Goal: Information Seeking & Learning: Learn about a topic

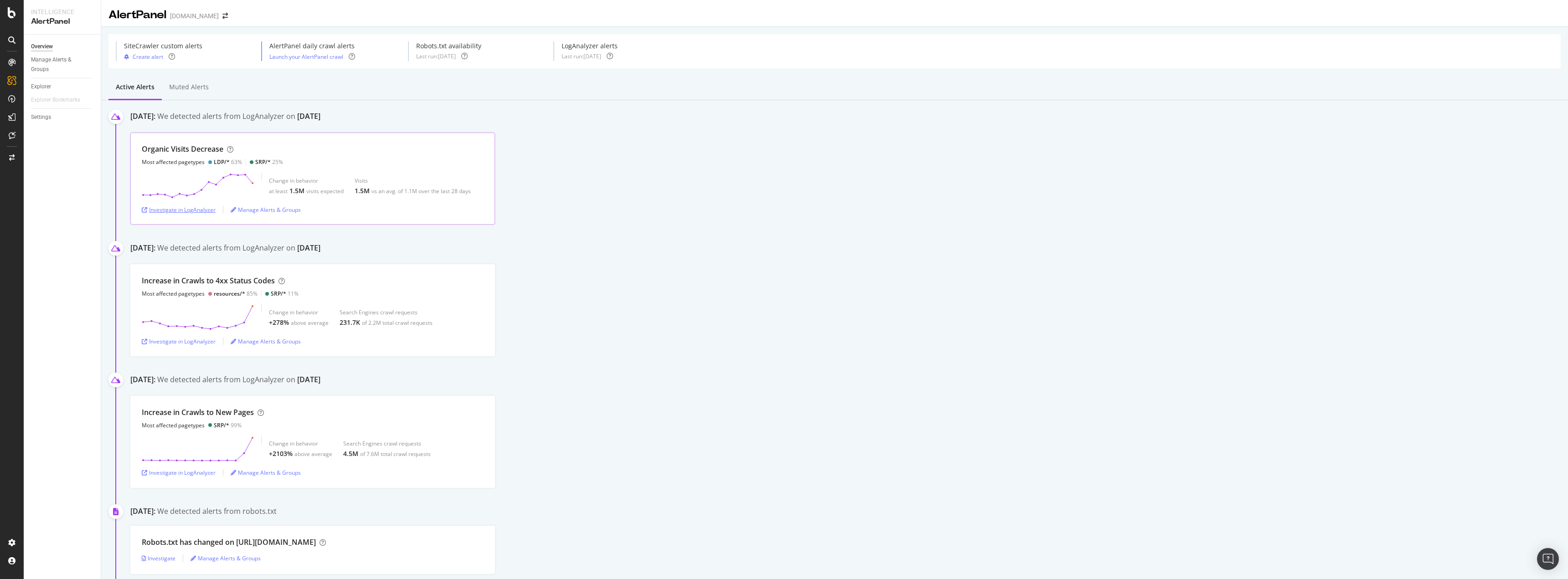
click at [195, 210] on div "Investigate in LogAnalyzer" at bounding box center [178, 209] width 74 height 8
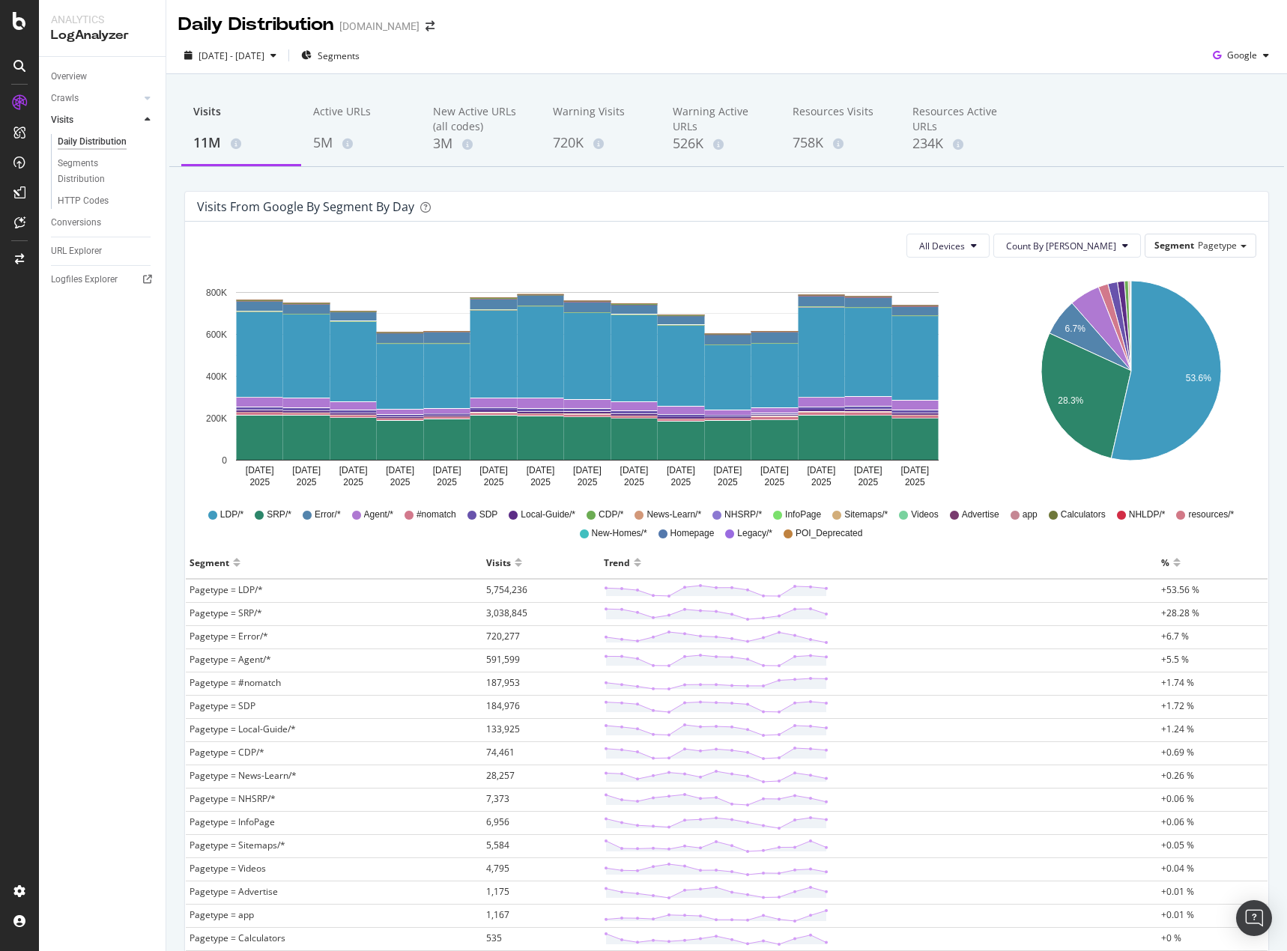
drag, startPoint x: 79, startPoint y: 388, endPoint x: 88, endPoint y: 329, distance: 59.8
click at [80, 386] on div "Overview Crawls Daily Distribution Segments Distribution HTTP Codes Resources V…" at bounding box center [102, 504] width 127 height 894
click at [148, 94] on icon at bounding box center [148, 98] width 6 height 9
click at [118, 123] on div "Daily Distribution" at bounding box center [93, 120] width 70 height 16
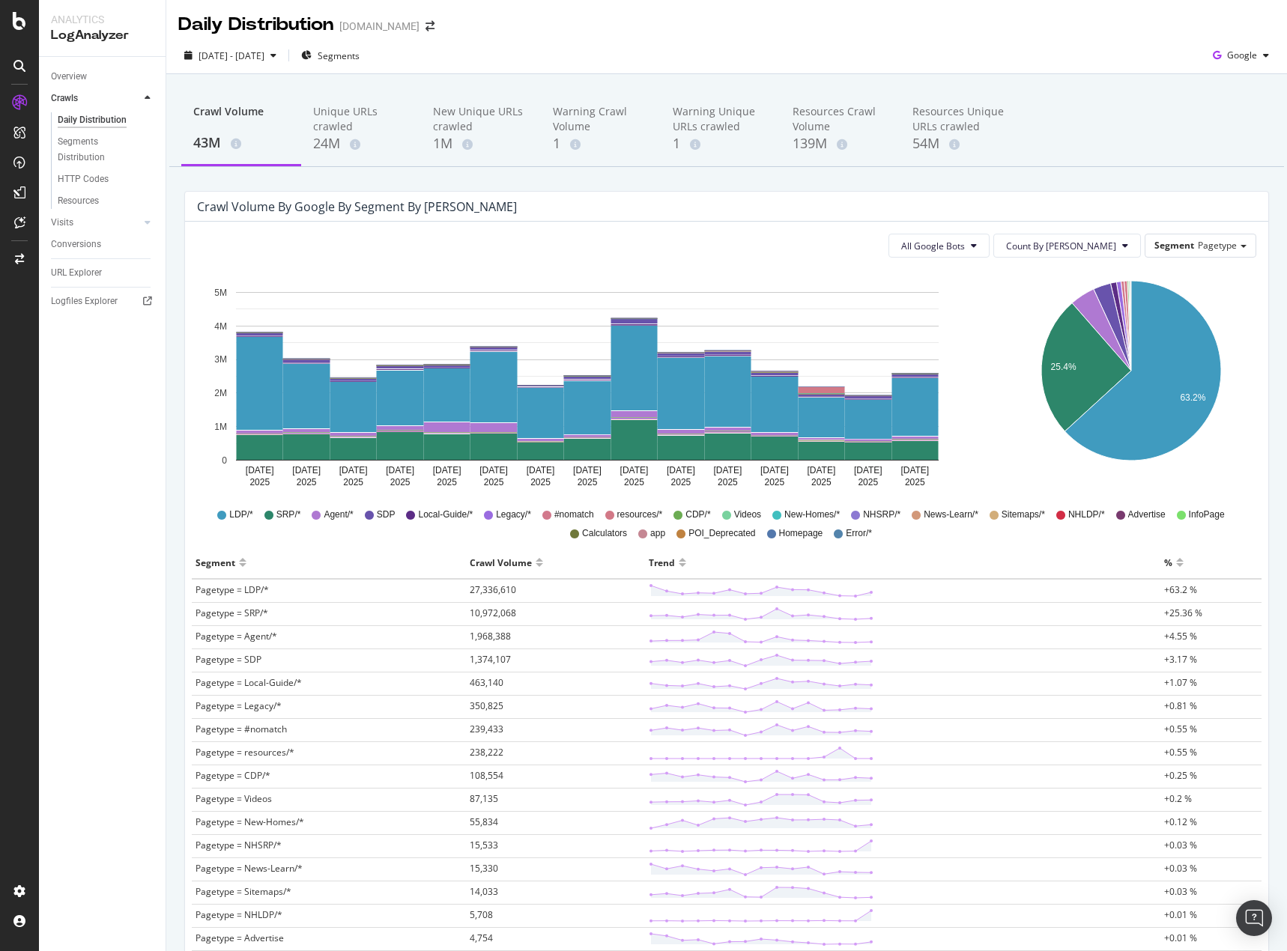
click at [557, 515] on span "#nomatch" at bounding box center [574, 514] width 40 height 13
click at [869, 733] on circle at bounding box center [871, 731] width 4 height 4
click at [869, 732] on circle at bounding box center [871, 731] width 4 height 4
click at [359, 54] on span "Segments" at bounding box center [339, 55] width 42 height 13
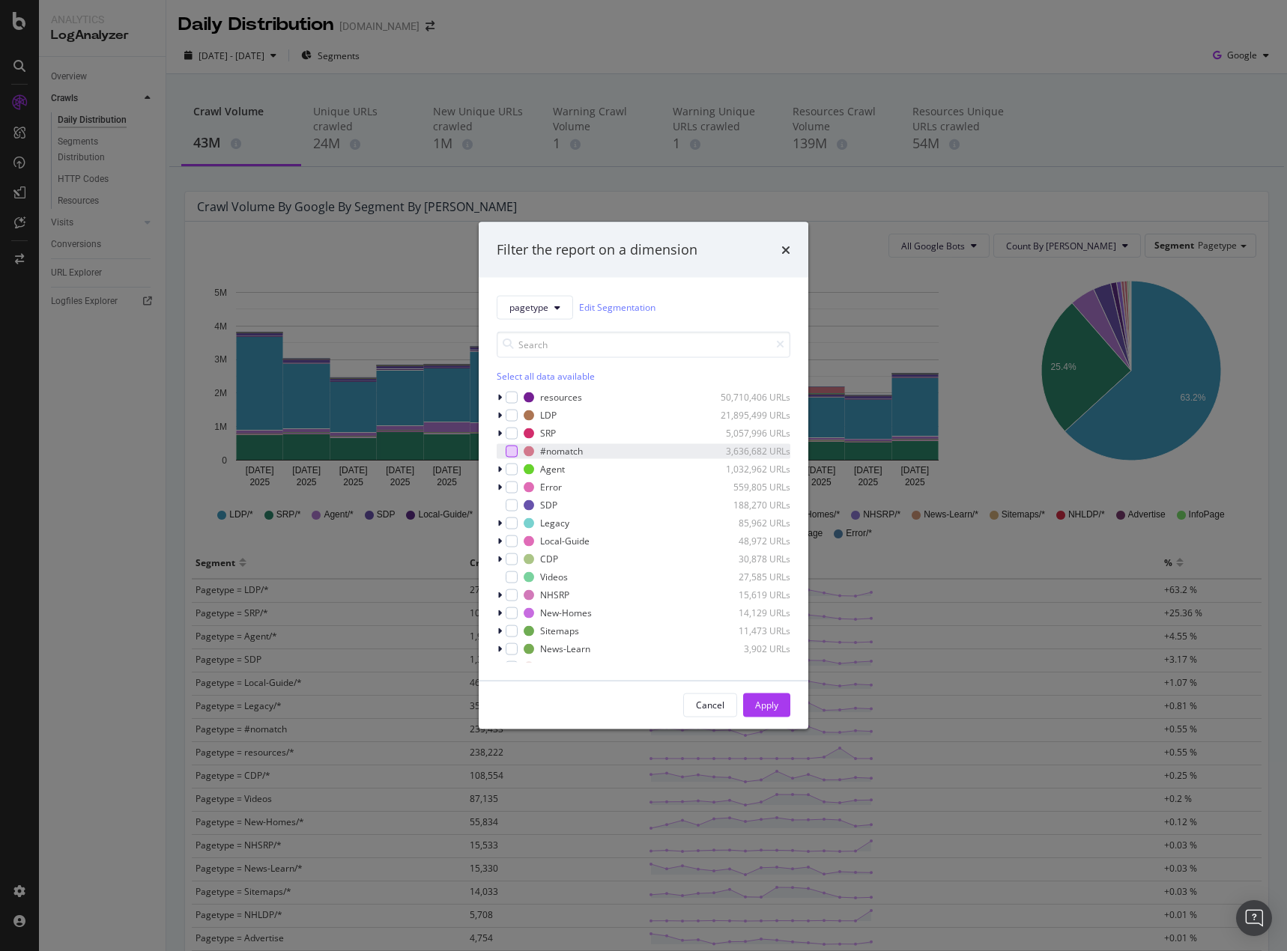
click at [517, 452] on div "modal" at bounding box center [511, 451] width 12 height 12
click at [776, 703] on div "Apply" at bounding box center [766, 705] width 23 height 13
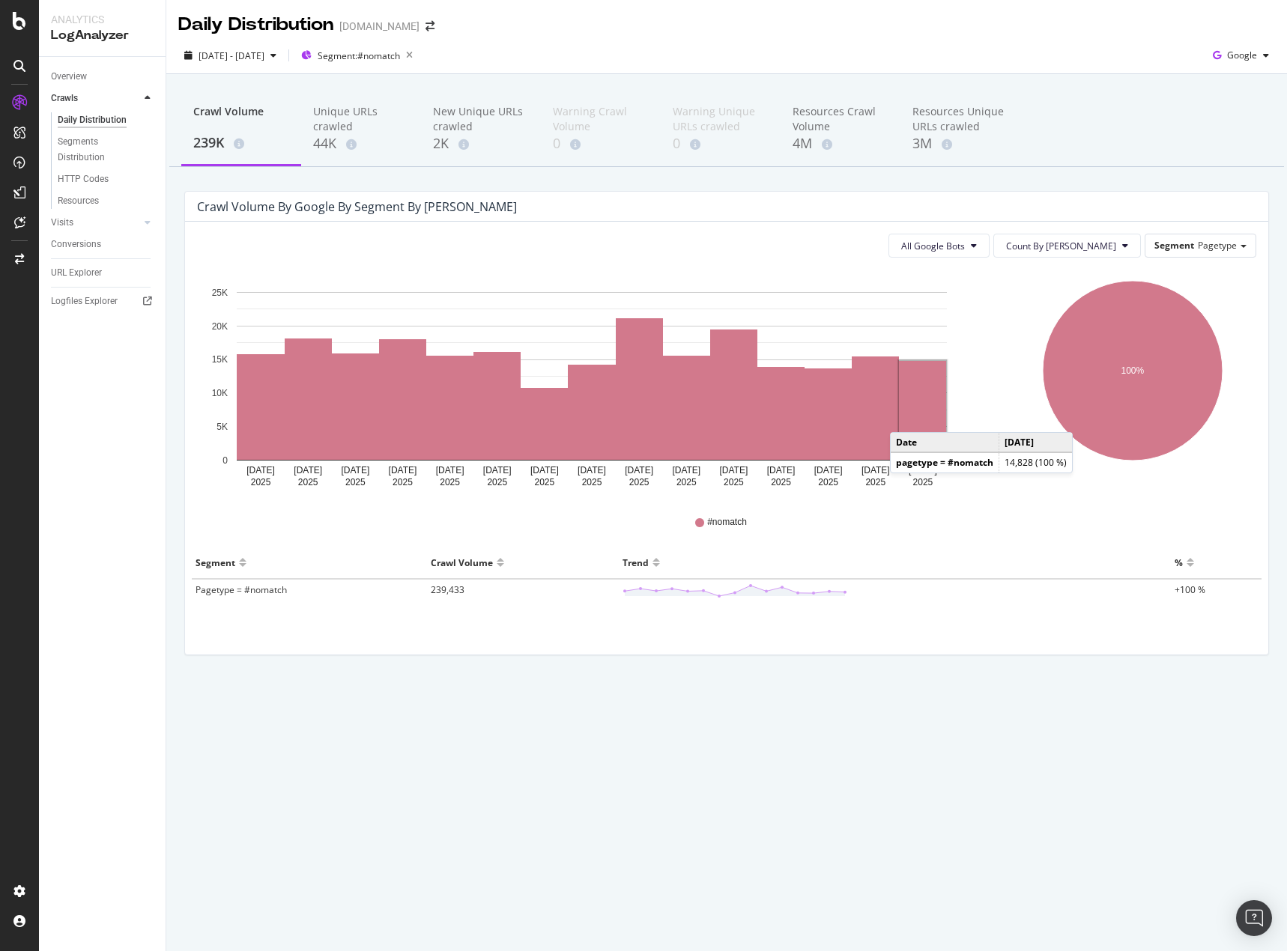
click at [905, 417] on rect "A chart." at bounding box center [922, 410] width 47 height 99
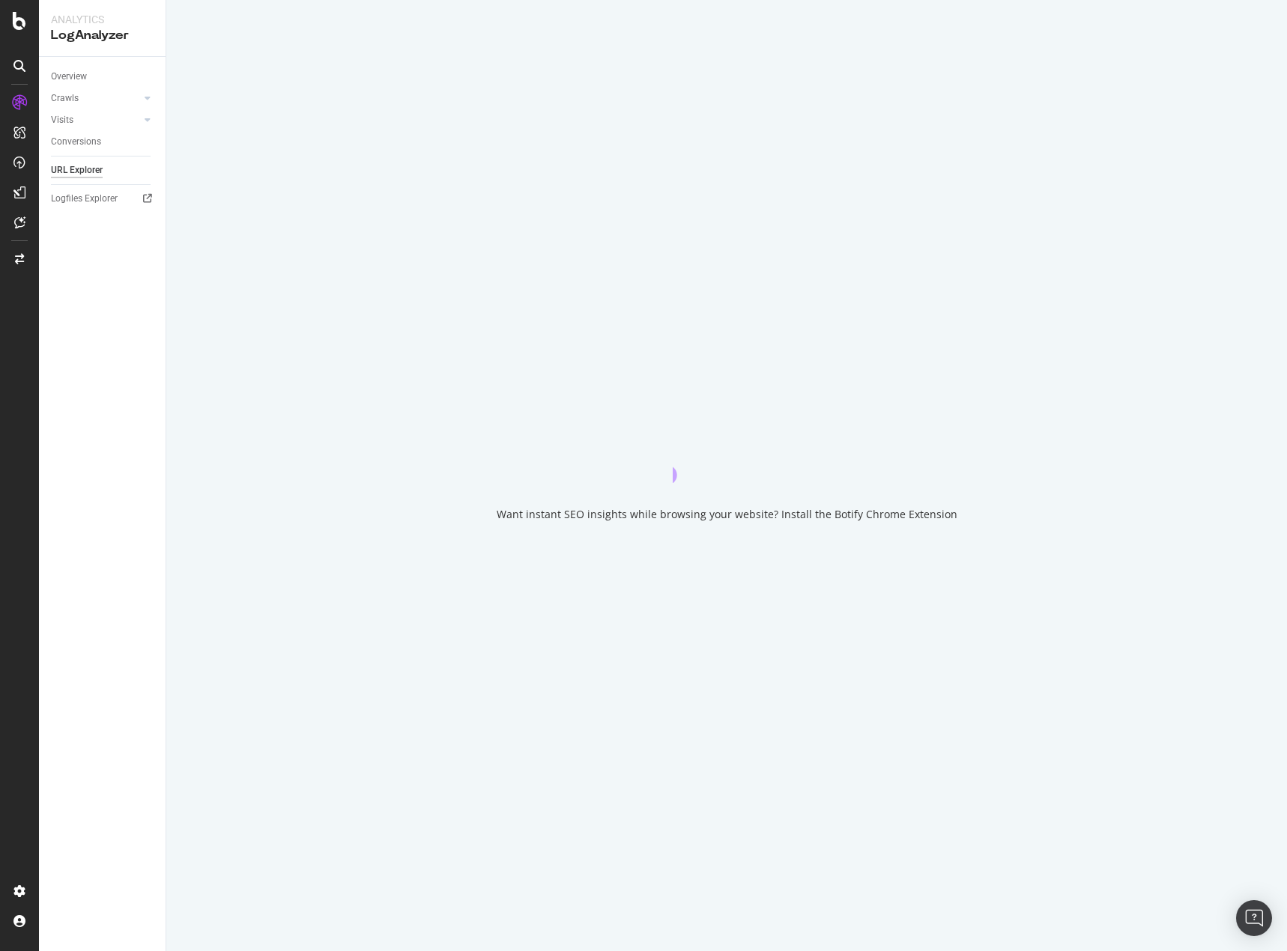
click at [926, 417] on div "Want instant SEO insights while browsing your website? Install the Botify Chrom…" at bounding box center [726, 475] width 1120 height 951
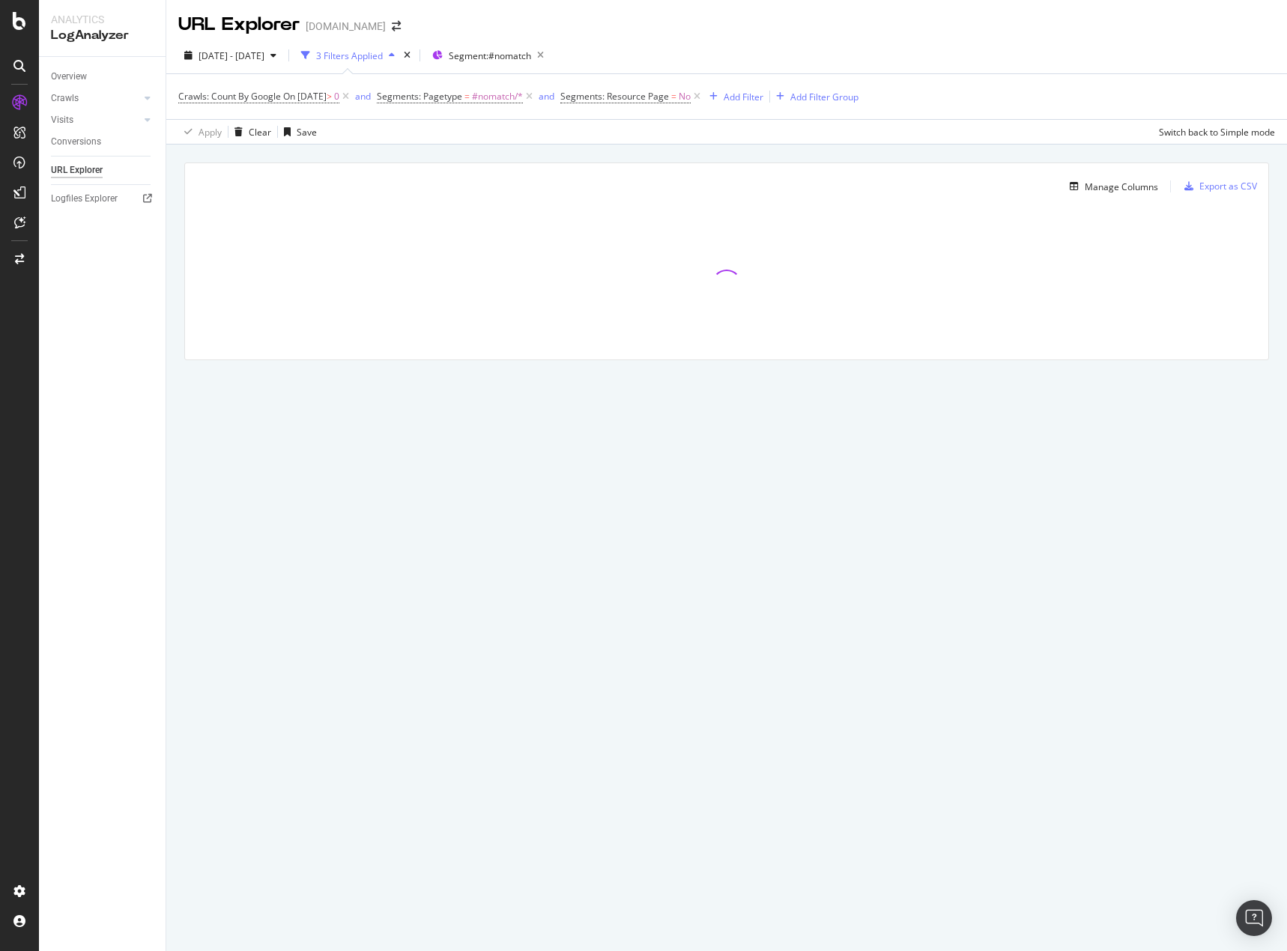
click at [860, 529] on div "URL Explorer Homes.com 2025 Sep. 17th - Oct. 1st 3 Filters Applied Segment: #no…" at bounding box center [726, 475] width 1120 height 951
click at [774, 419] on div "URL Explorer Homes.com 2025 Sep. 17th - Oct. 1st 3 Filters Applied Segment: #no…" at bounding box center [726, 475] width 1120 height 951
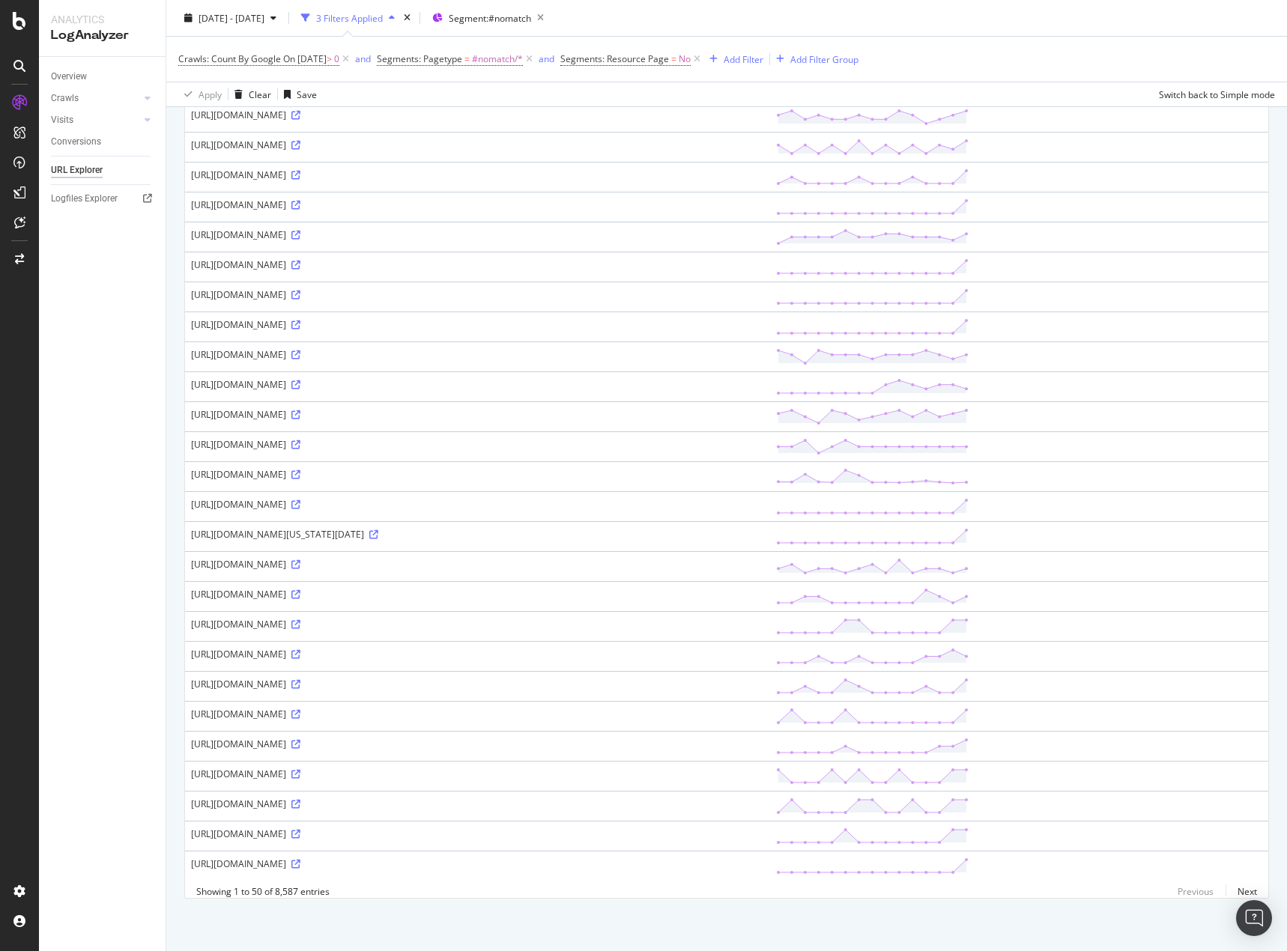
scroll to position [940, 0]
click at [1233, 891] on link "Next" at bounding box center [1240, 892] width 31 height 22
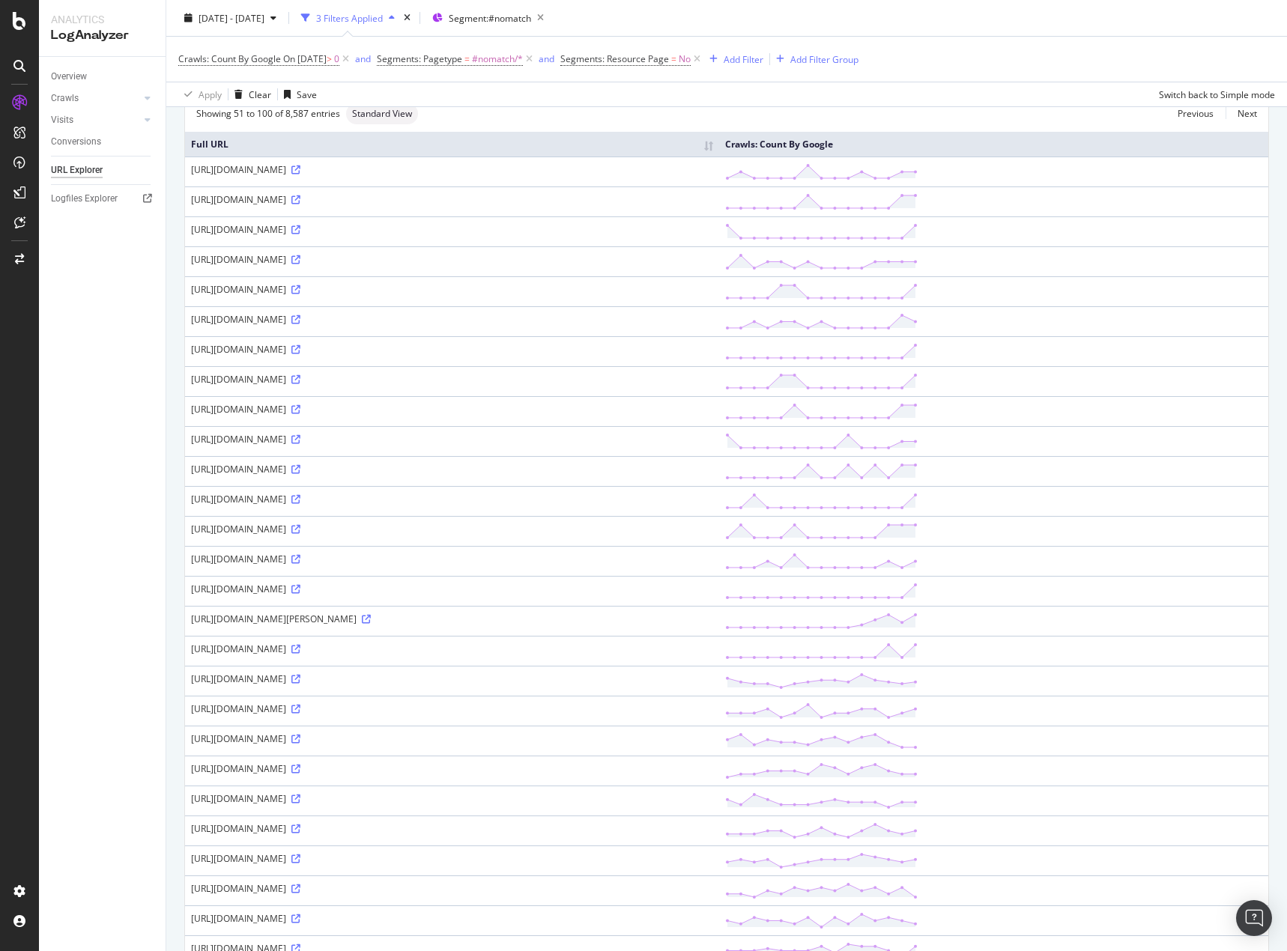
scroll to position [0, 0]
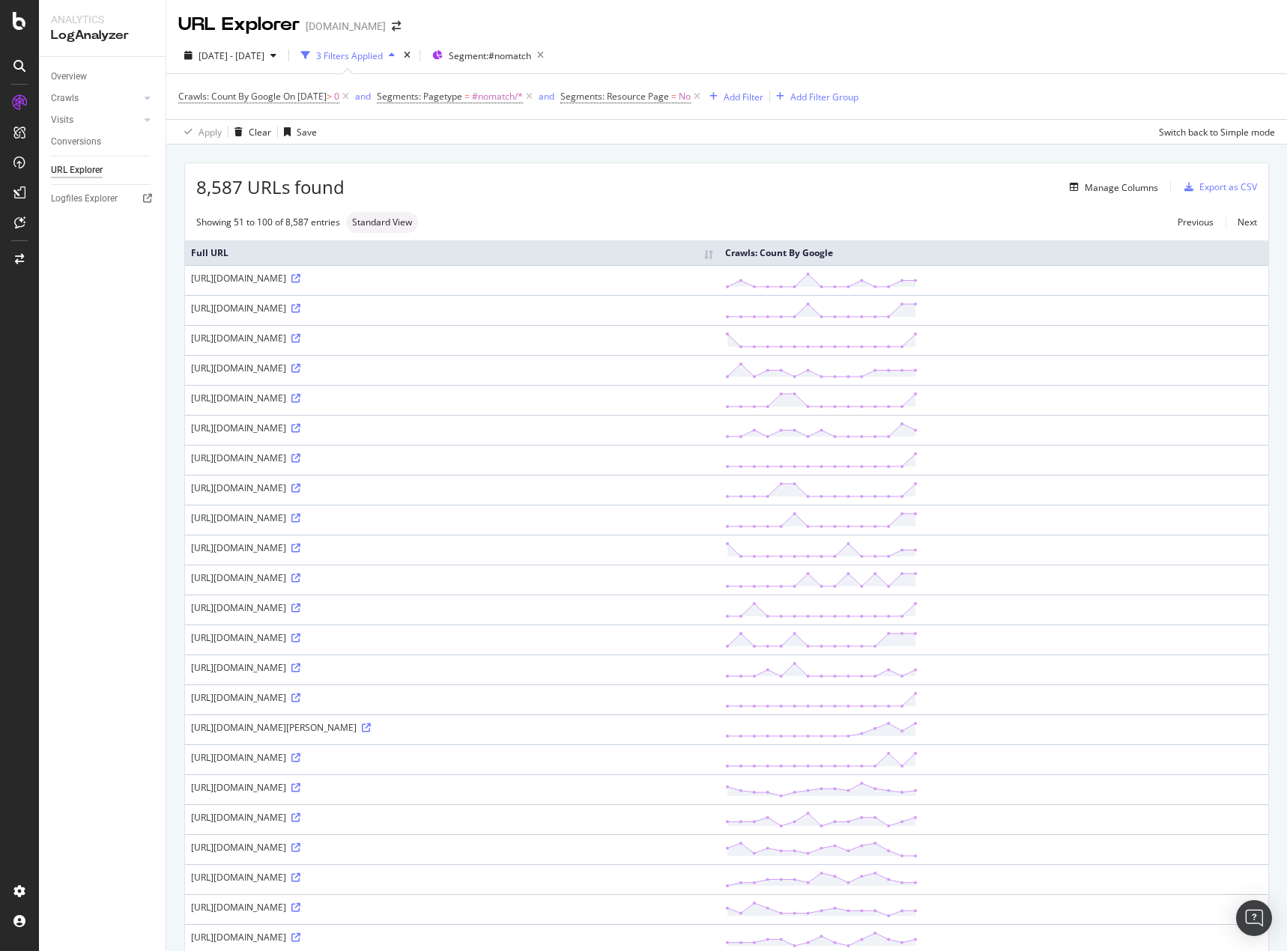
drag, startPoint x: 365, startPoint y: 93, endPoint x: 356, endPoint y: 103, distance: 13.3
click at [352, 93] on icon at bounding box center [345, 96] width 13 height 15
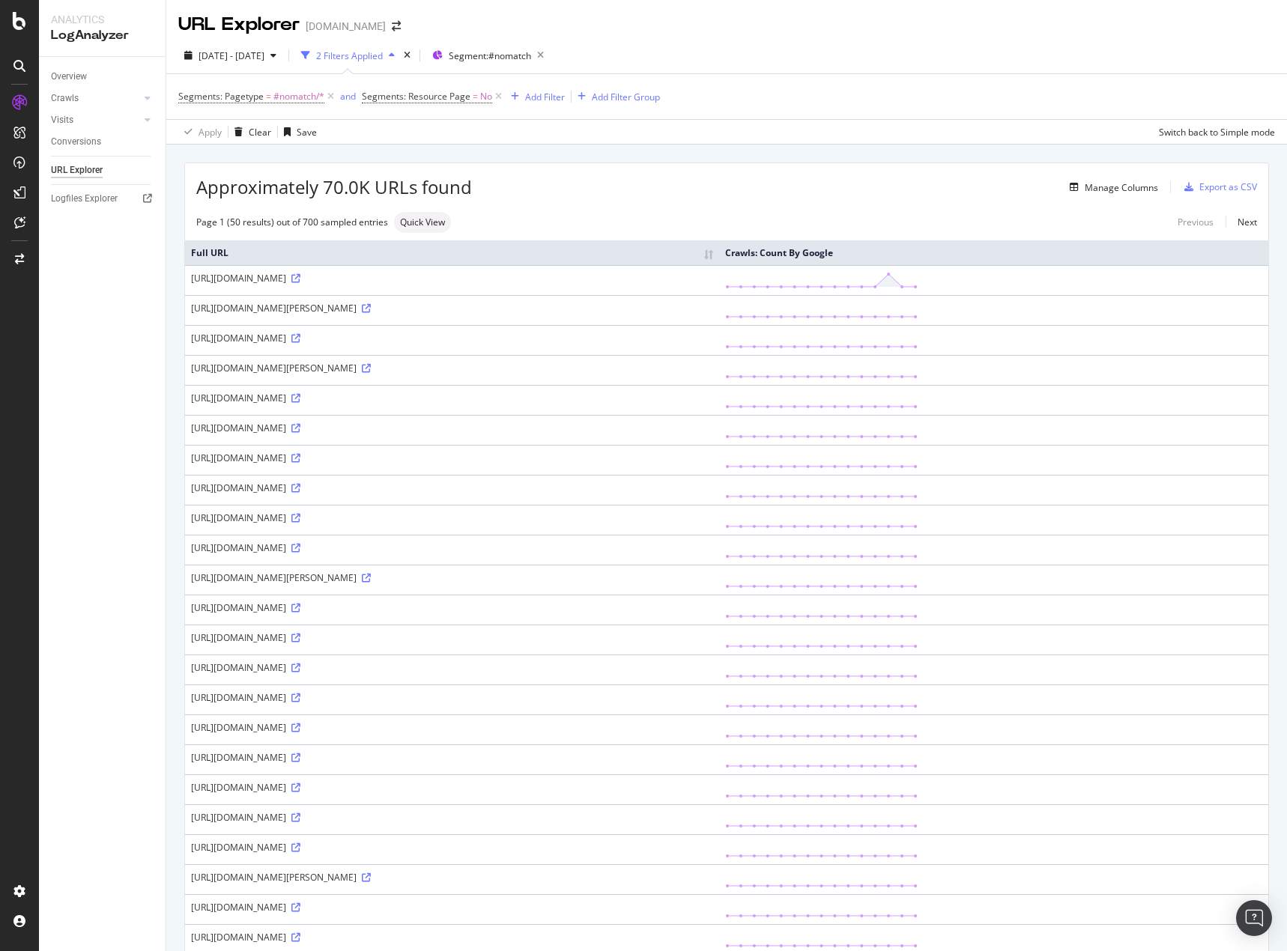
click at [395, 580] on div "https://homes.com/real-estate-agents/bramwell-wv" at bounding box center [452, 577] width 522 height 13
copy div "https://homes.com/real-estate-agents/bramwell-wv"
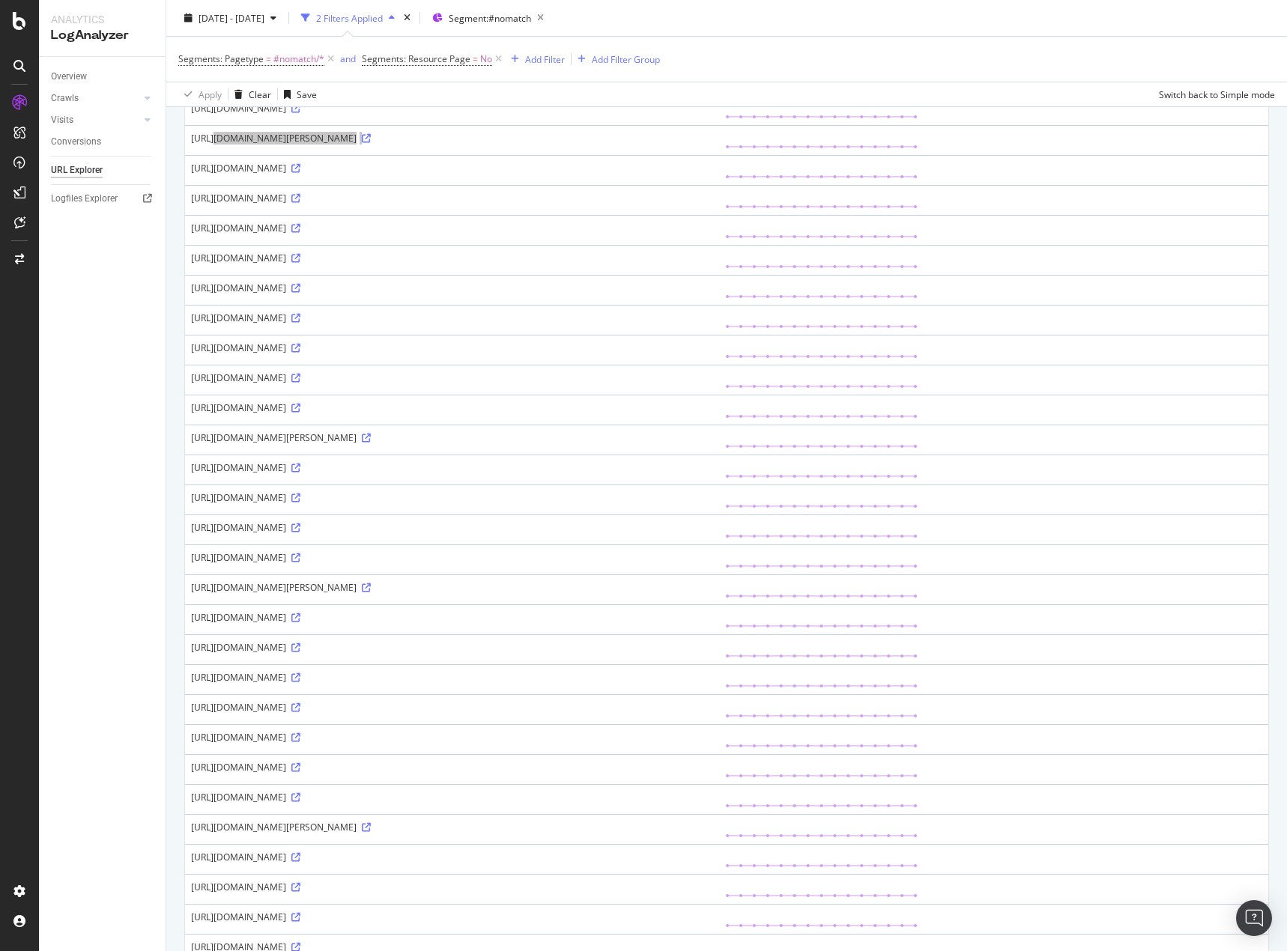
scroll to position [524, 0]
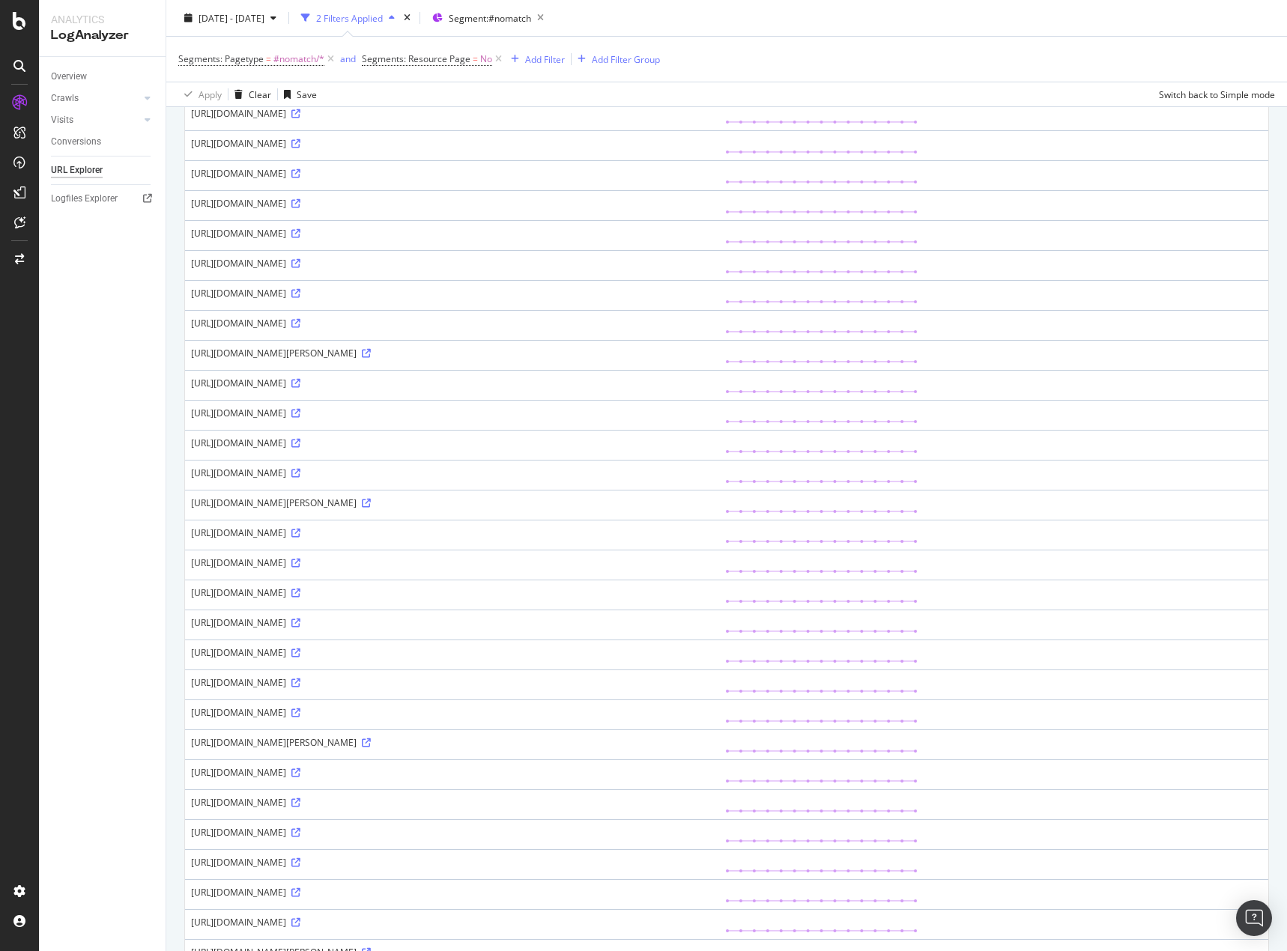
click at [348, 715] on div "https://homes.com/real-estate-agents/geistown-pa" at bounding box center [452, 712] width 522 height 13
copy div "https://homes.com/real-estate-agents/geistown-pa"
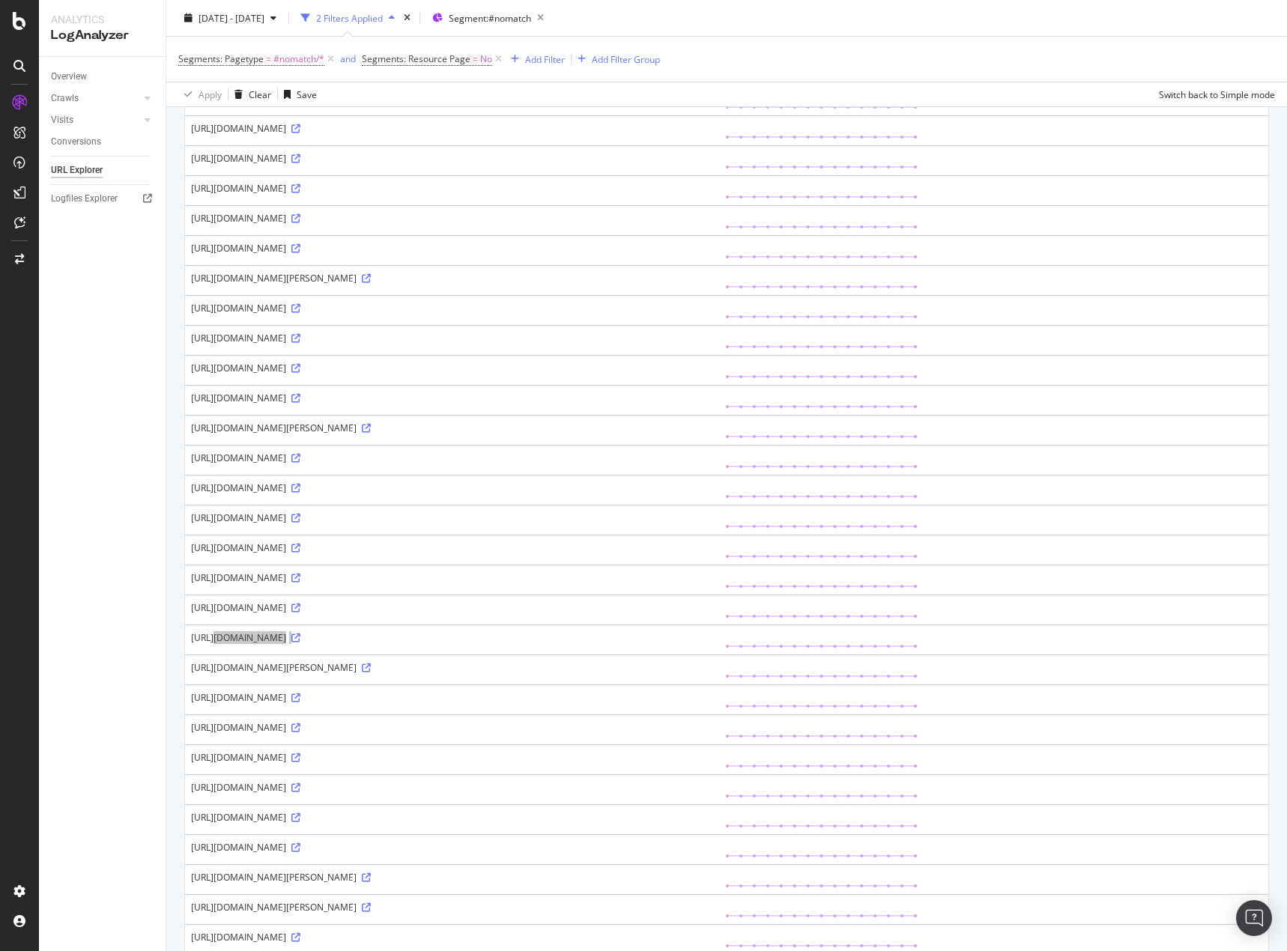
scroll to position [893, 0]
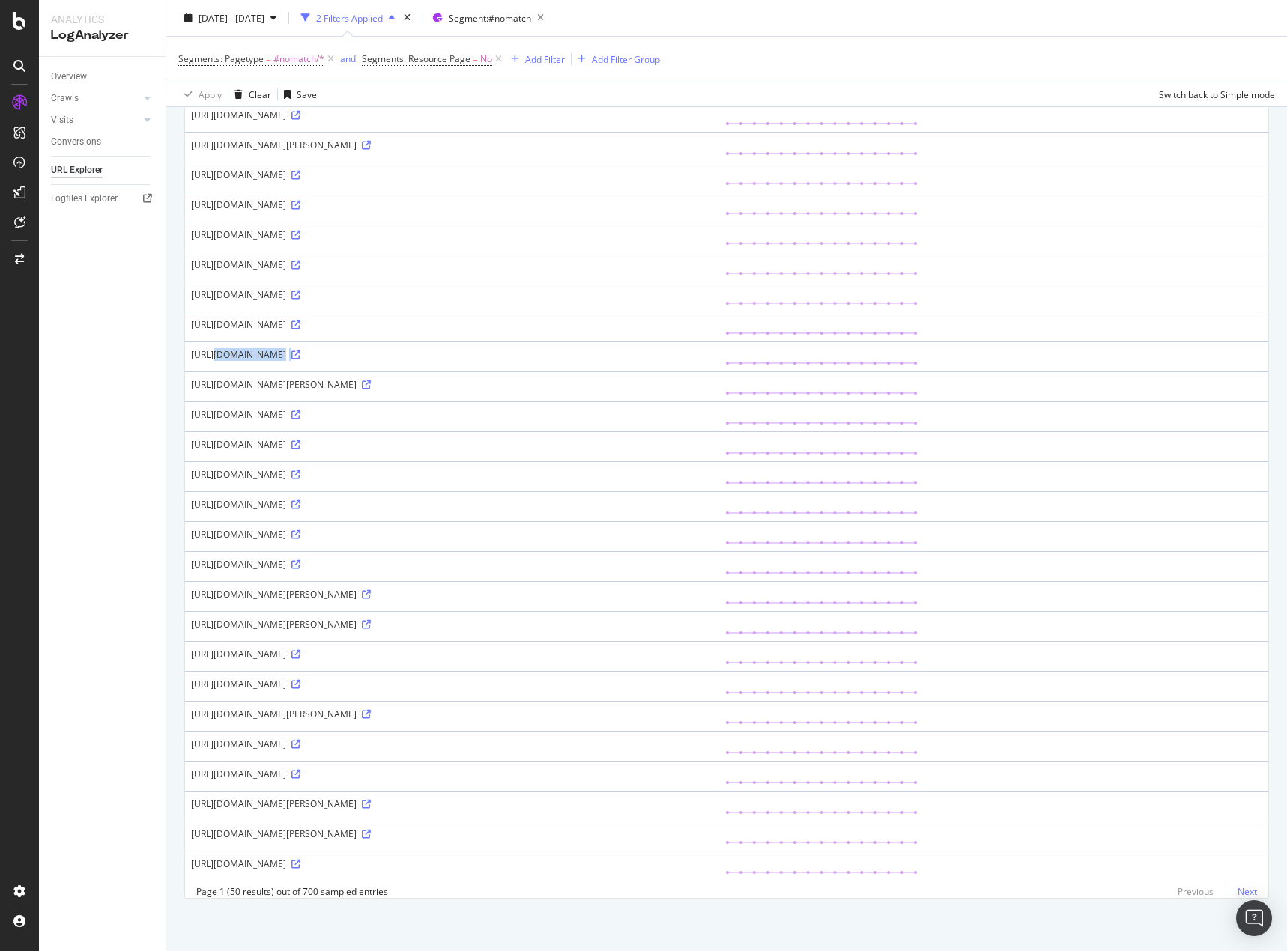
click at [1239, 891] on link "Next" at bounding box center [1240, 892] width 31 height 22
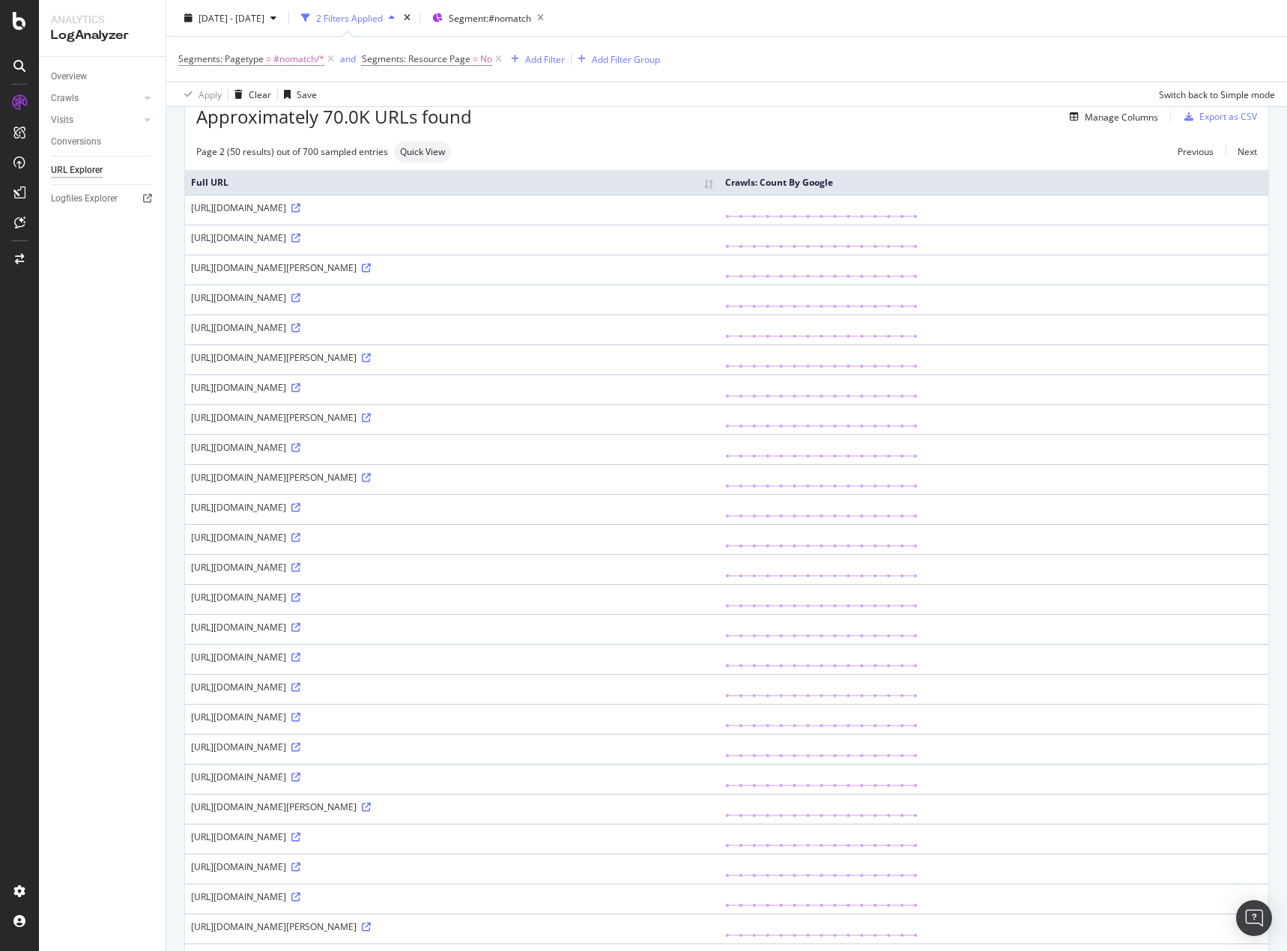
scroll to position [0, 0]
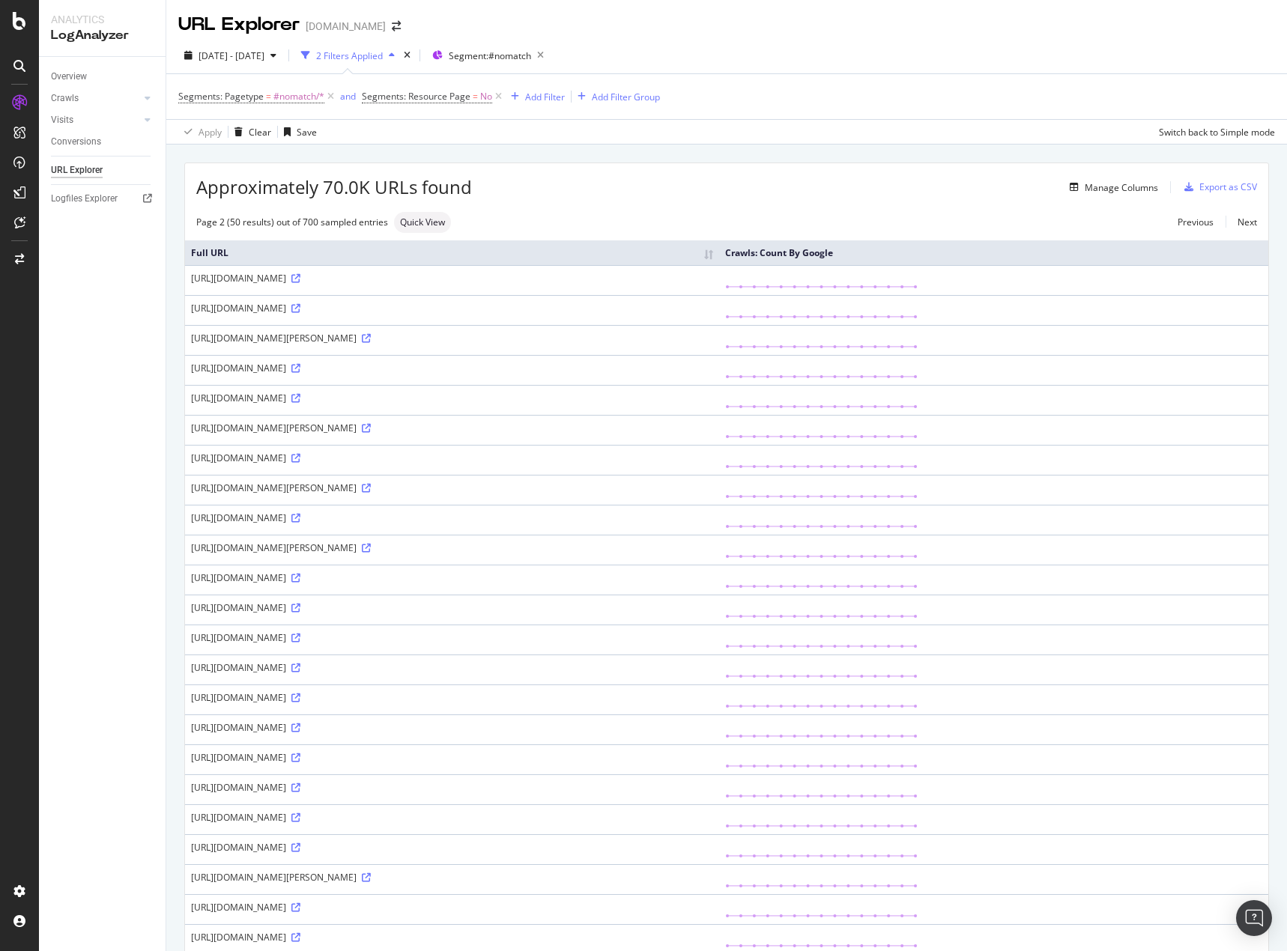
click at [279, 367] on div "https://homes.com/real-estate-agents/lake-township-luzerne-pa" at bounding box center [452, 368] width 522 height 13
drag, startPoint x: 279, startPoint y: 367, endPoint x: 326, endPoint y: 366, distance: 47.2
click at [331, 365] on div "https://homes.com/real-estate-agents/lake-township-luzerne-pa" at bounding box center [452, 368] width 522 height 13
copy div "real-estate-agents"
click at [548, 94] on div "Add Filter" at bounding box center [545, 97] width 40 height 13
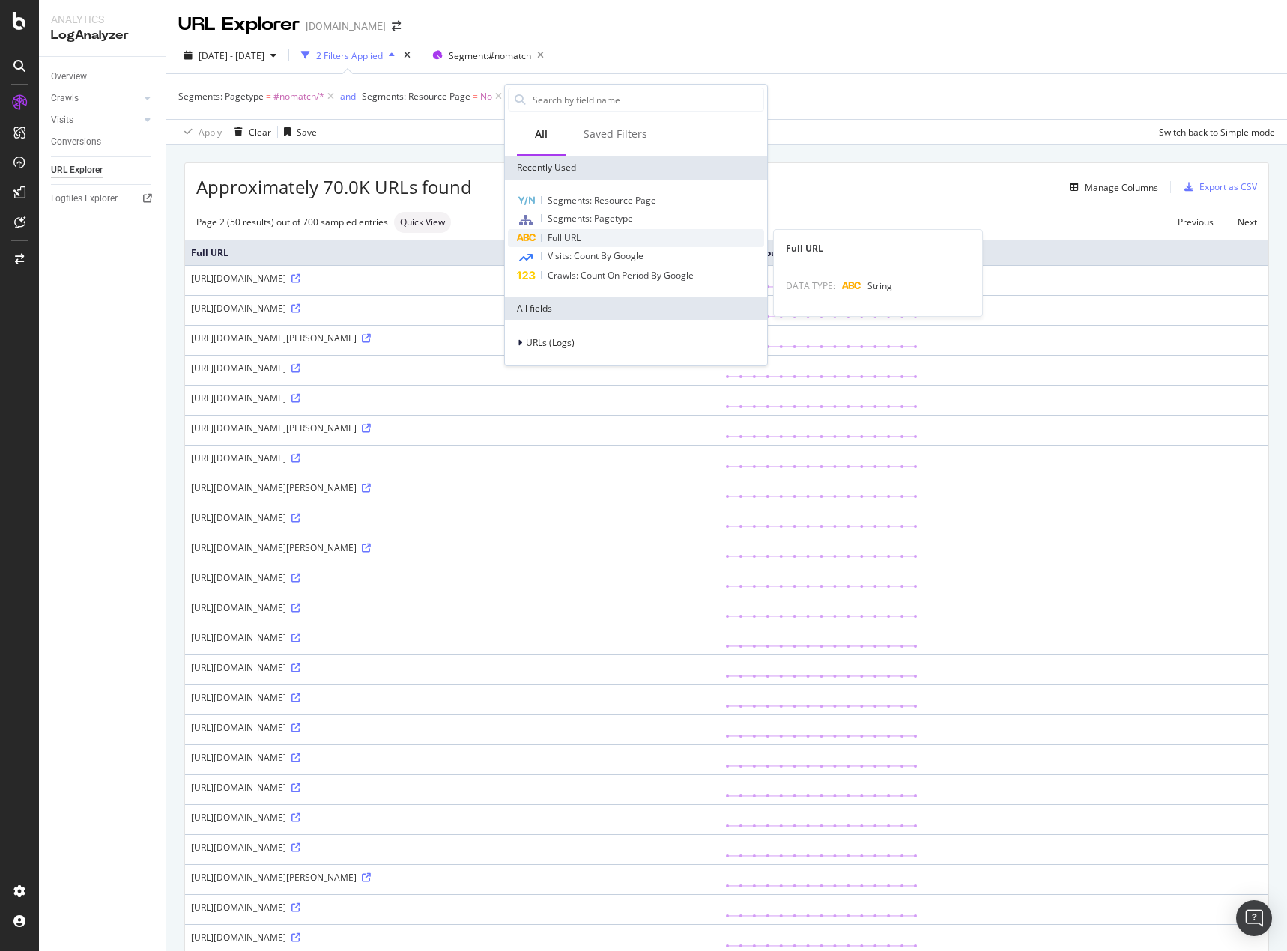
click at [566, 236] on span "Full URL" at bounding box center [563, 237] width 33 height 13
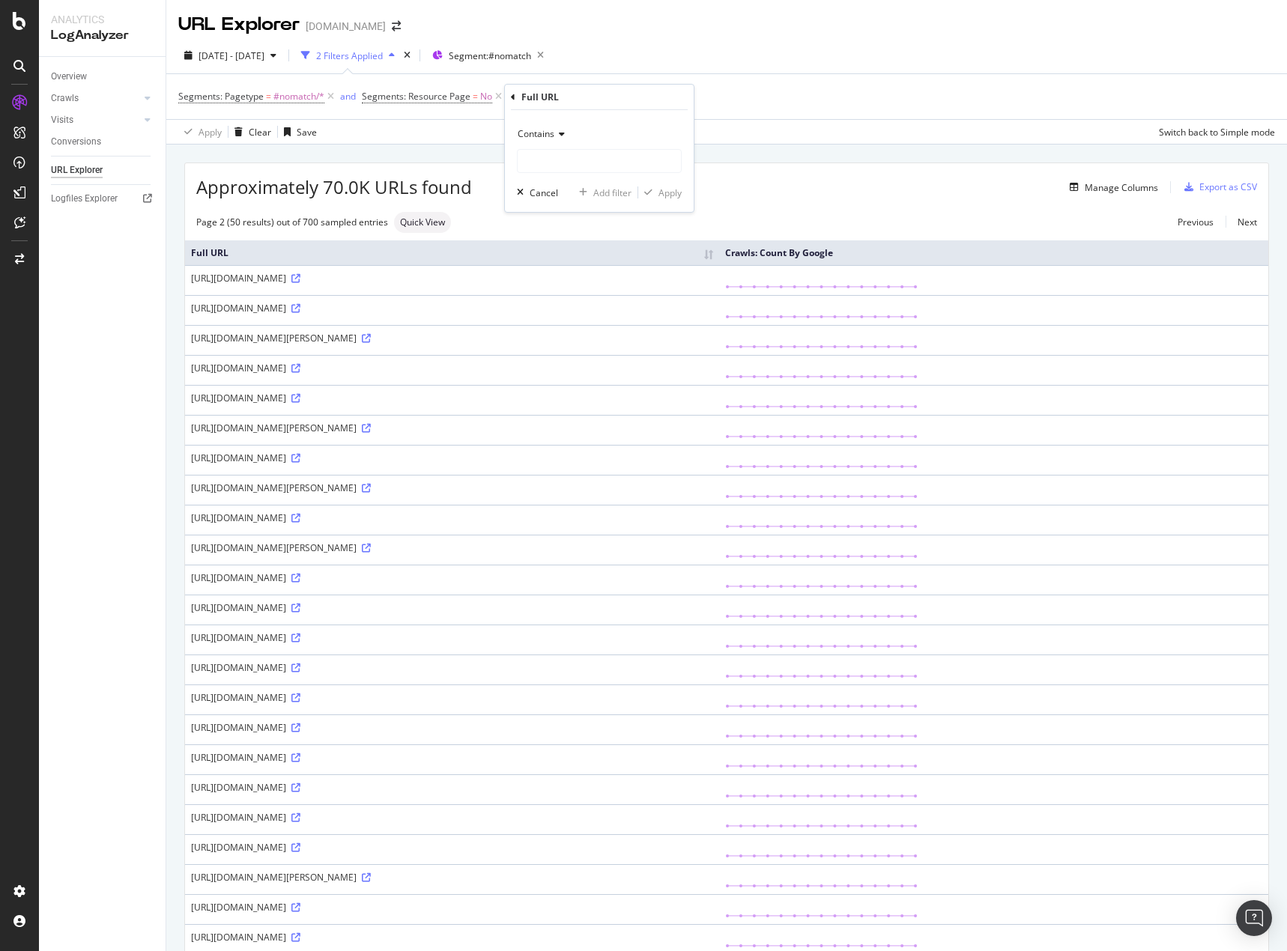
click at [562, 136] on icon at bounding box center [559, 134] width 10 height 9
click at [558, 302] on span "Doesn't contain" at bounding box center [556, 301] width 65 height 13
click at [567, 160] on input "text" at bounding box center [598, 161] width 163 height 24
paste input "real-estate-agents"
type input "real-estate-agents"
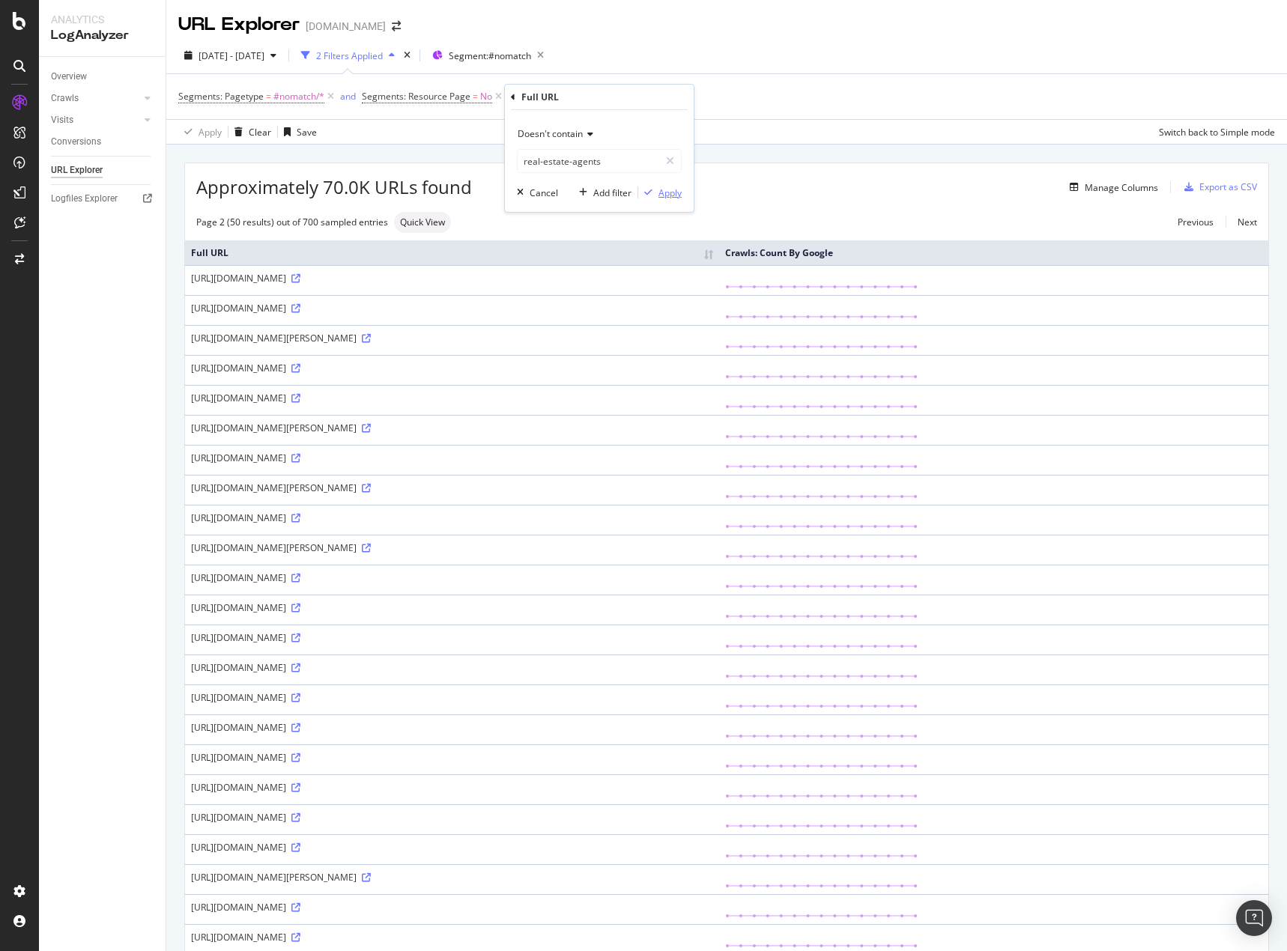
click at [662, 194] on div "Apply" at bounding box center [669, 192] width 23 height 13
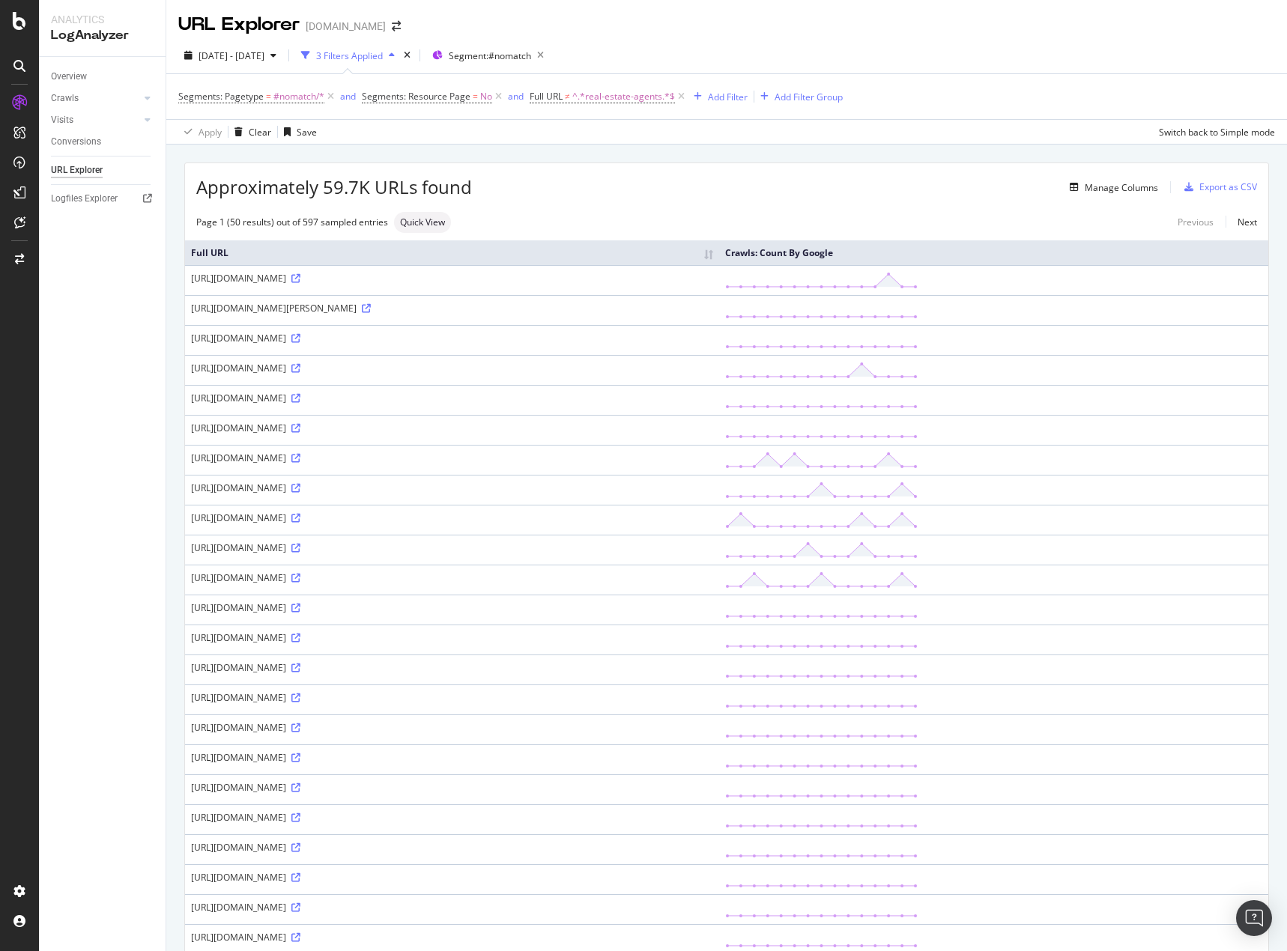
click at [353, 308] on div "https://homes.com/kimberlin-heights-tn" at bounding box center [452, 308] width 522 height 13
drag, startPoint x: 353, startPoint y: 308, endPoint x: 195, endPoint y: 311, distance: 157.3
click at [195, 311] on div "https://homes.com/kimberlin-heights-tn" at bounding box center [452, 308] width 522 height 13
copy div "https://homes.com/kimberlin-heights-tn"
click at [196, 312] on div "https://homes.com/kimberlin-heights-tn" at bounding box center [452, 308] width 522 height 13
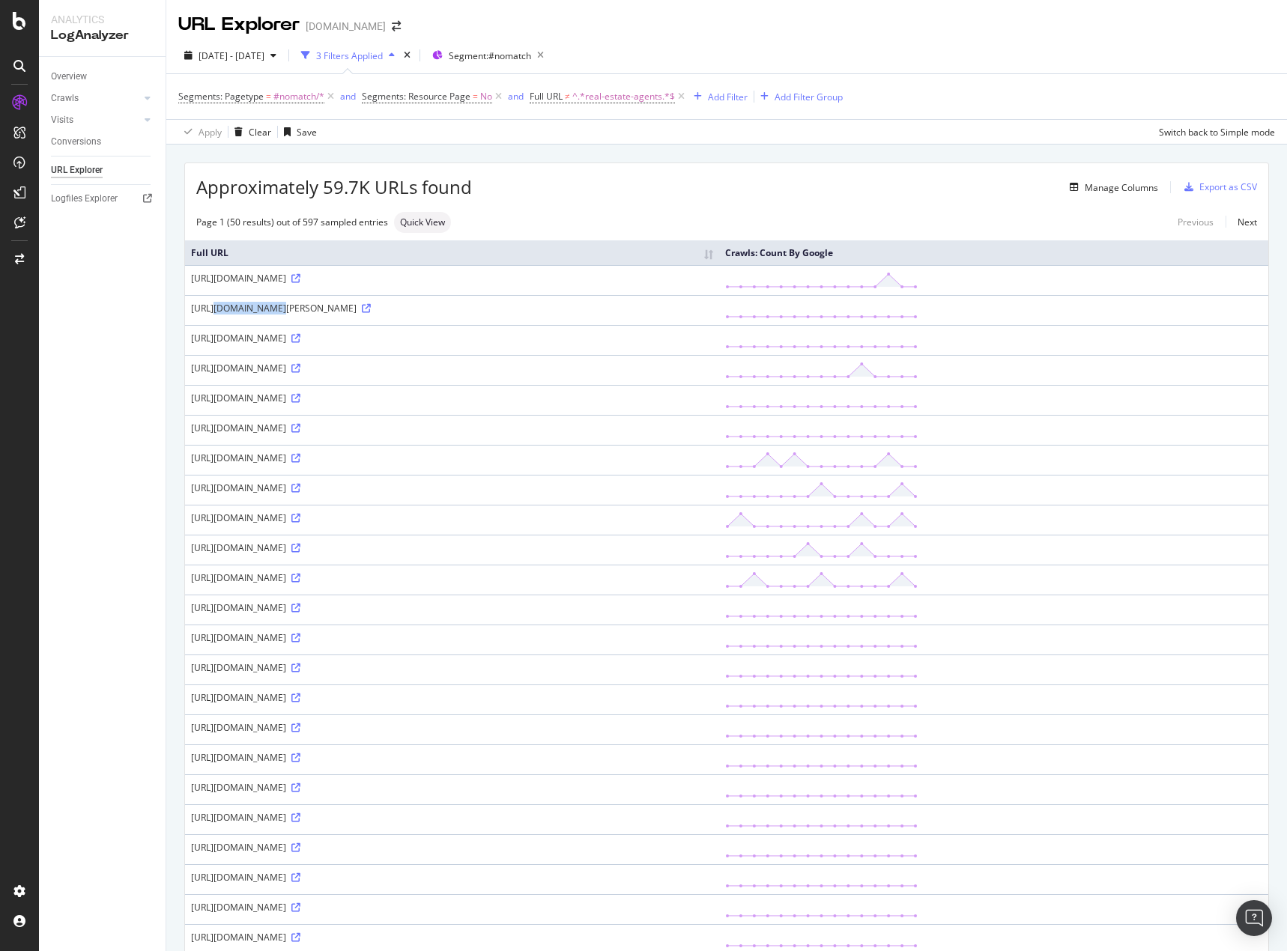
drag, startPoint x: 196, startPoint y: 312, endPoint x: 231, endPoint y: 312, distance: 35.2
click at [231, 312] on div "https://homes.com/kimberlin-heights-tn" at bounding box center [452, 308] width 522 height 13
click at [727, 96] on div "Add Filter" at bounding box center [728, 97] width 40 height 13
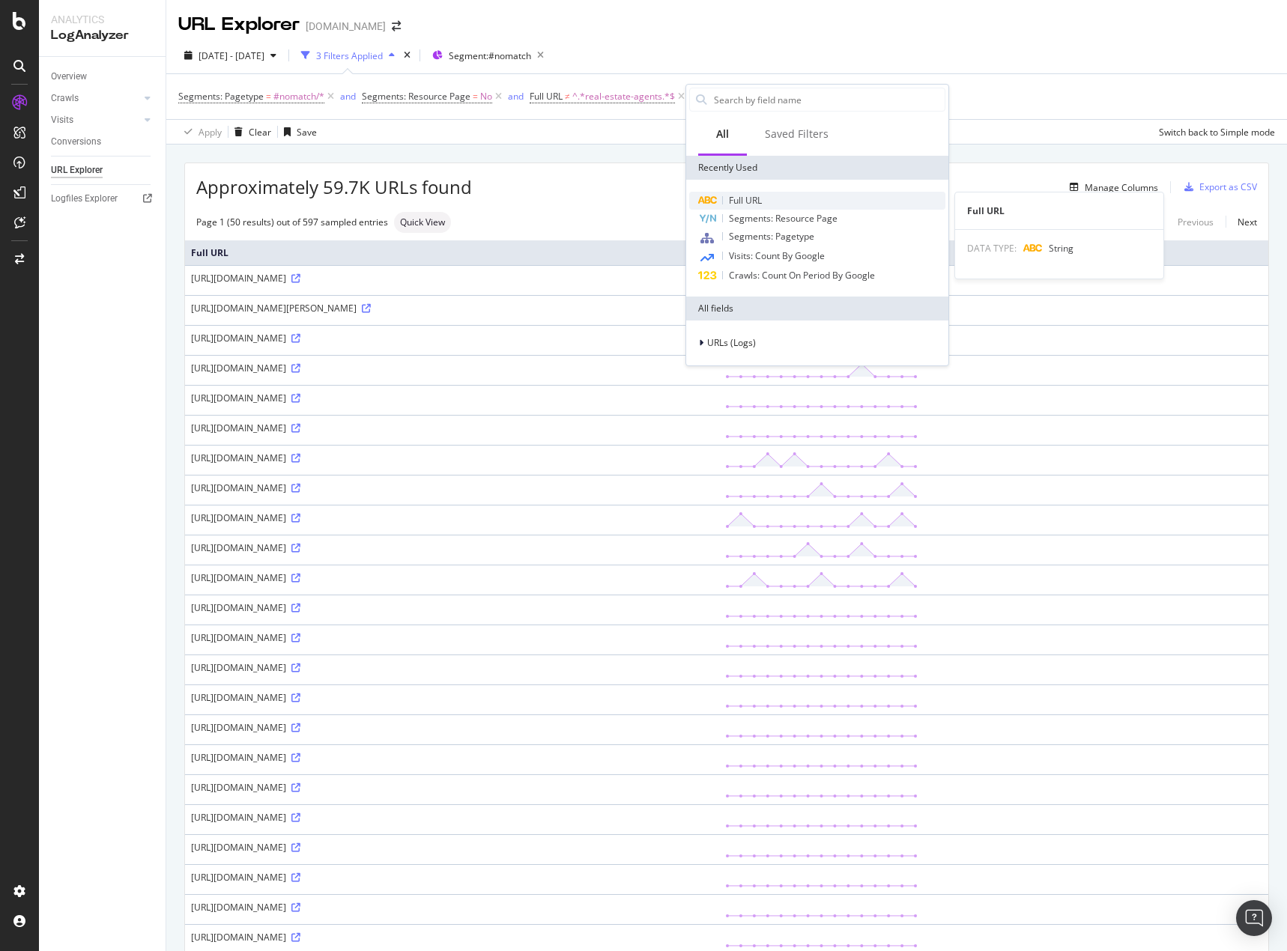
click at [750, 201] on span "Full URL" at bounding box center [745, 200] width 33 height 13
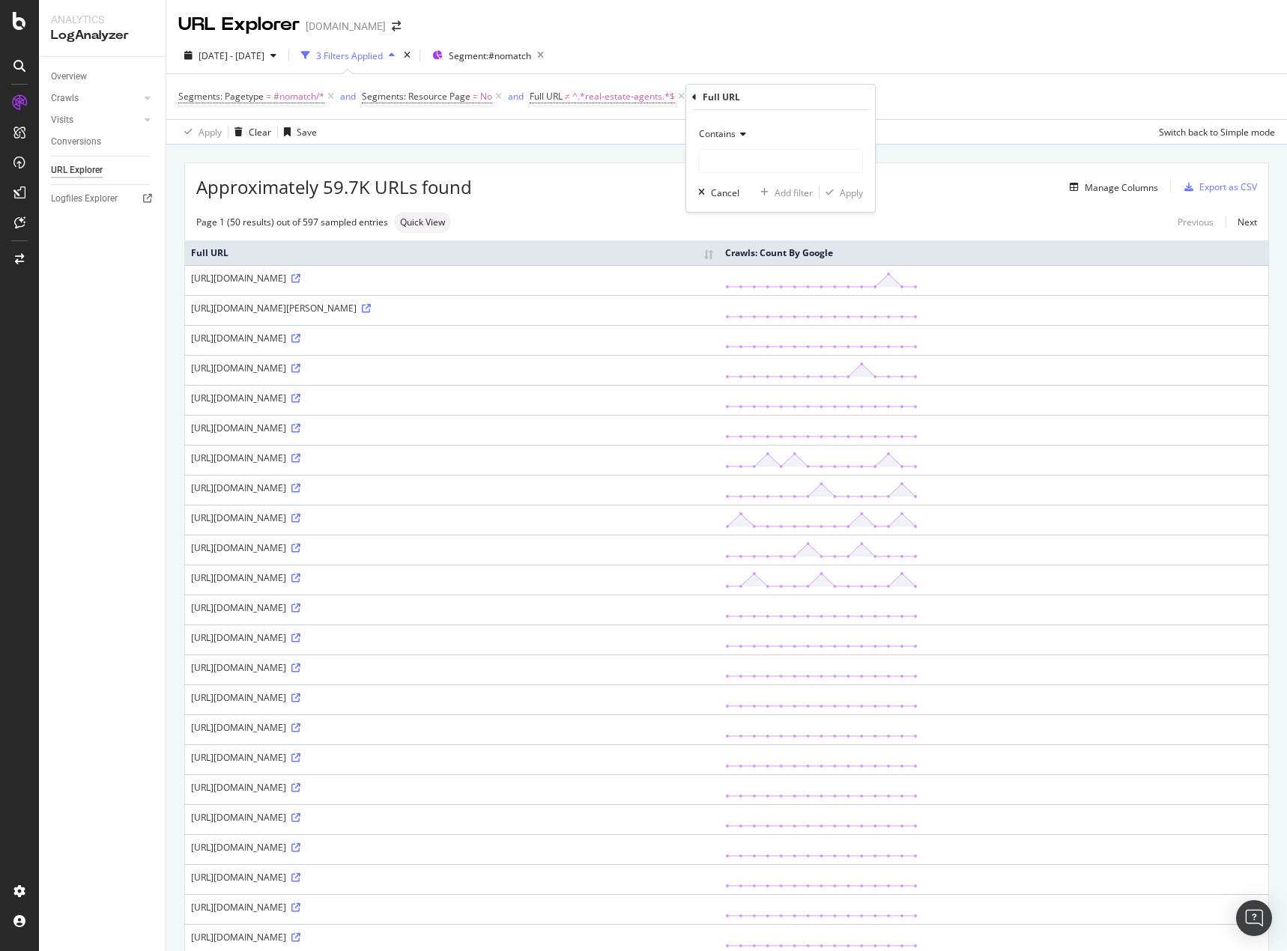
click at [739, 133] on icon at bounding box center [740, 134] width 10 height 9
click at [742, 307] on span "Doesn't contain" at bounding box center [737, 301] width 65 height 13
click at [750, 165] on input "text" at bounding box center [780, 161] width 163 height 24
paste input "https://homes"
type input "https://homes"
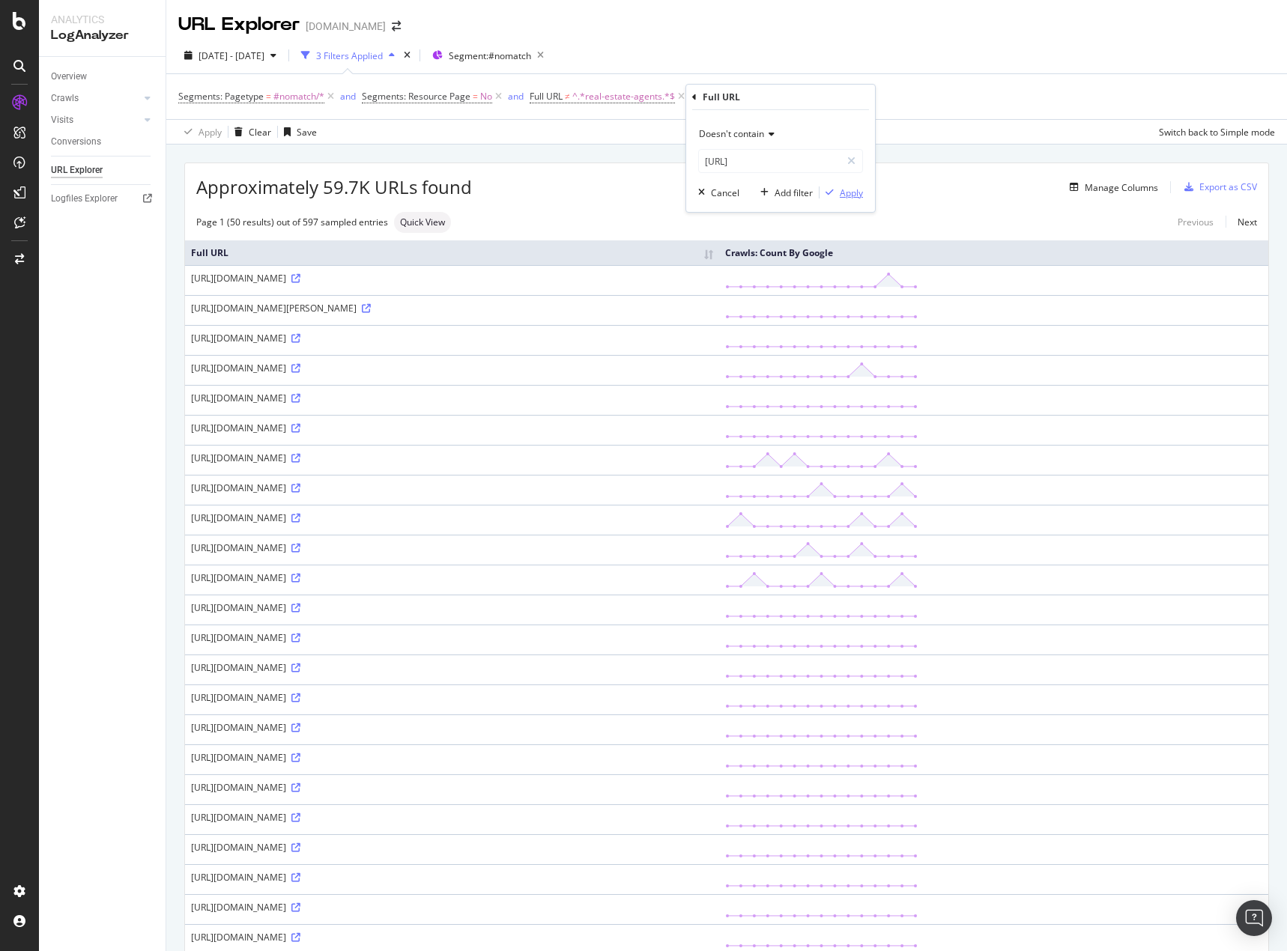
click at [846, 190] on div "Apply" at bounding box center [850, 192] width 23 height 13
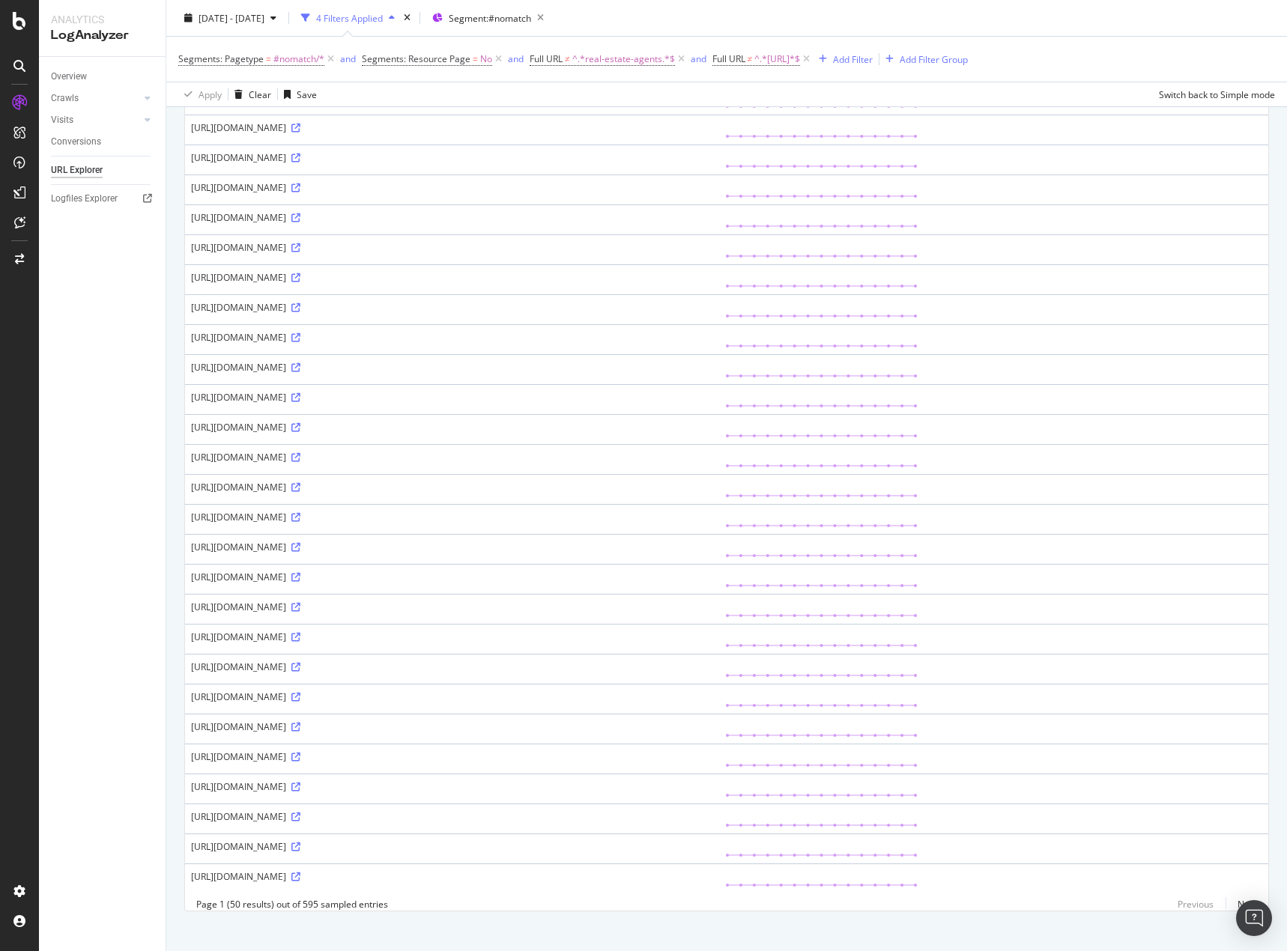
scroll to position [893, 0]
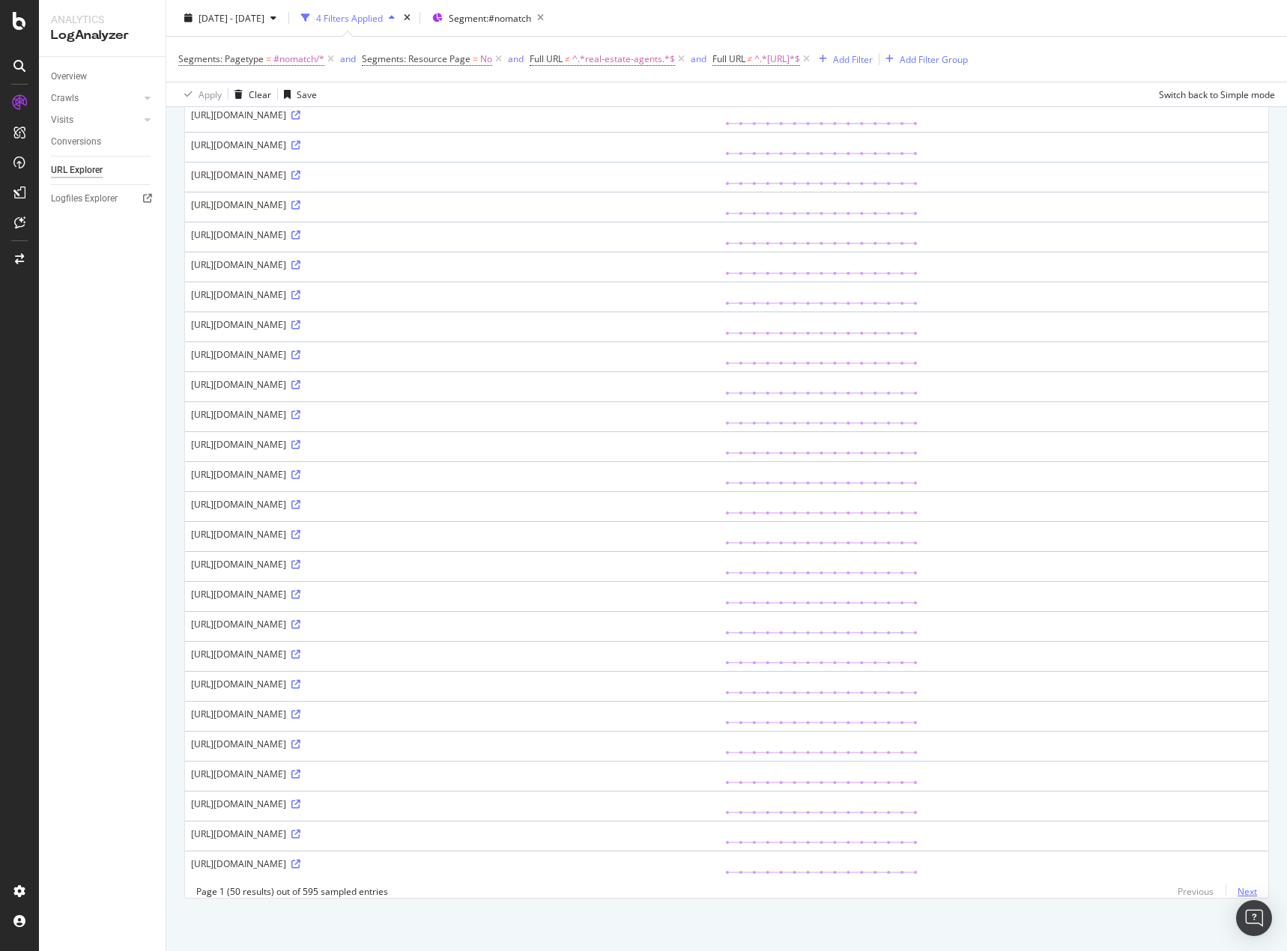
click at [1227, 894] on link "Next" at bounding box center [1240, 892] width 31 height 22
click at [1230, 893] on link "Next" at bounding box center [1240, 892] width 31 height 22
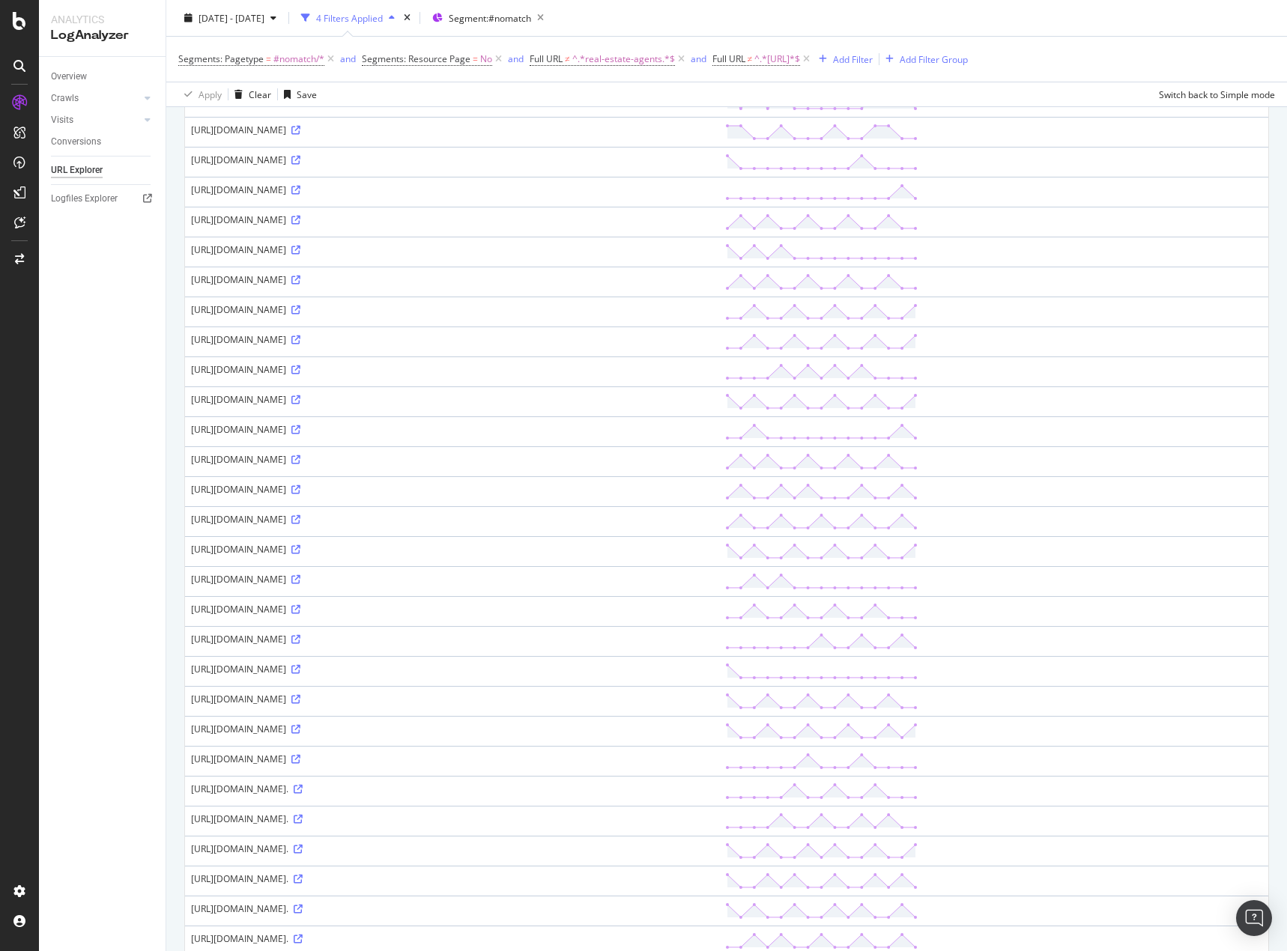
scroll to position [0, 0]
